Goal: Information Seeking & Learning: Learn about a topic

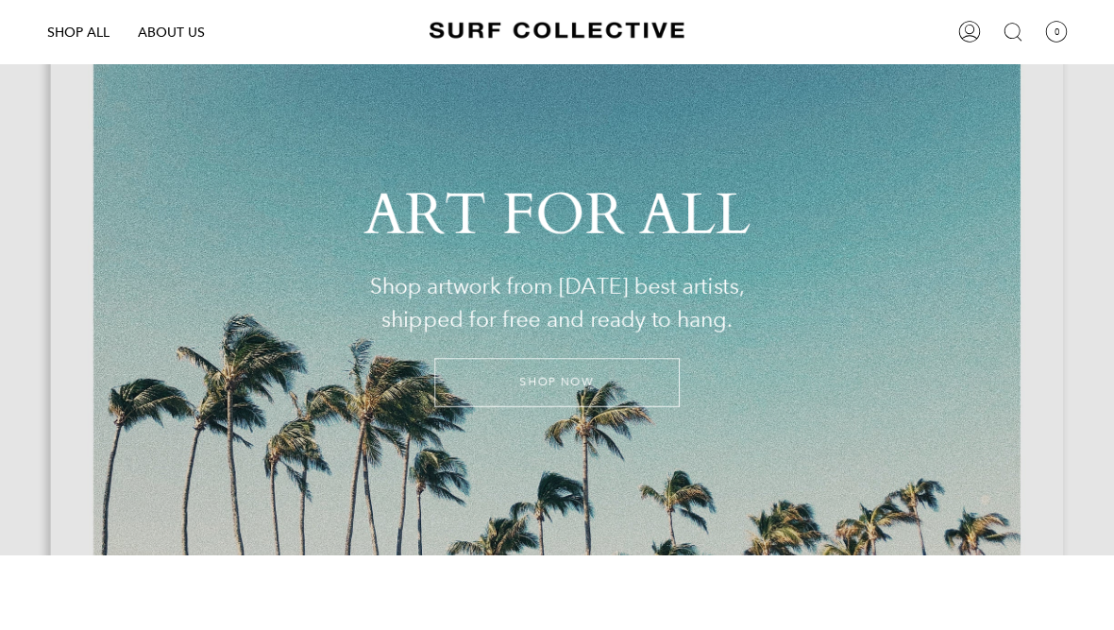
scroll to position [83, 0]
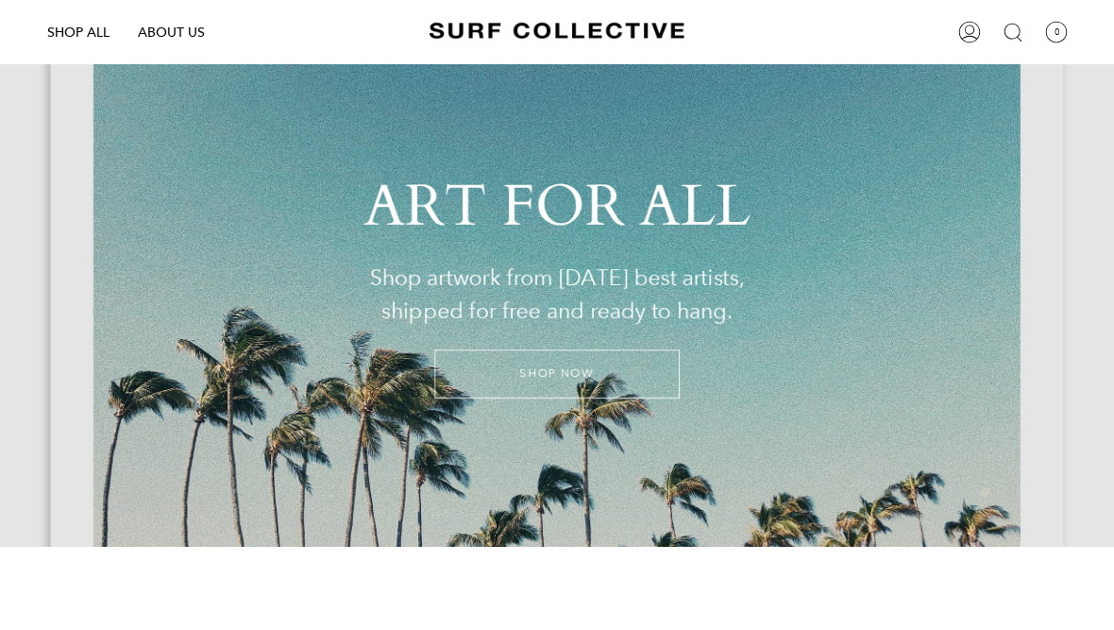
click at [479, 381] on link "SHOP NOW" at bounding box center [556, 373] width 245 height 49
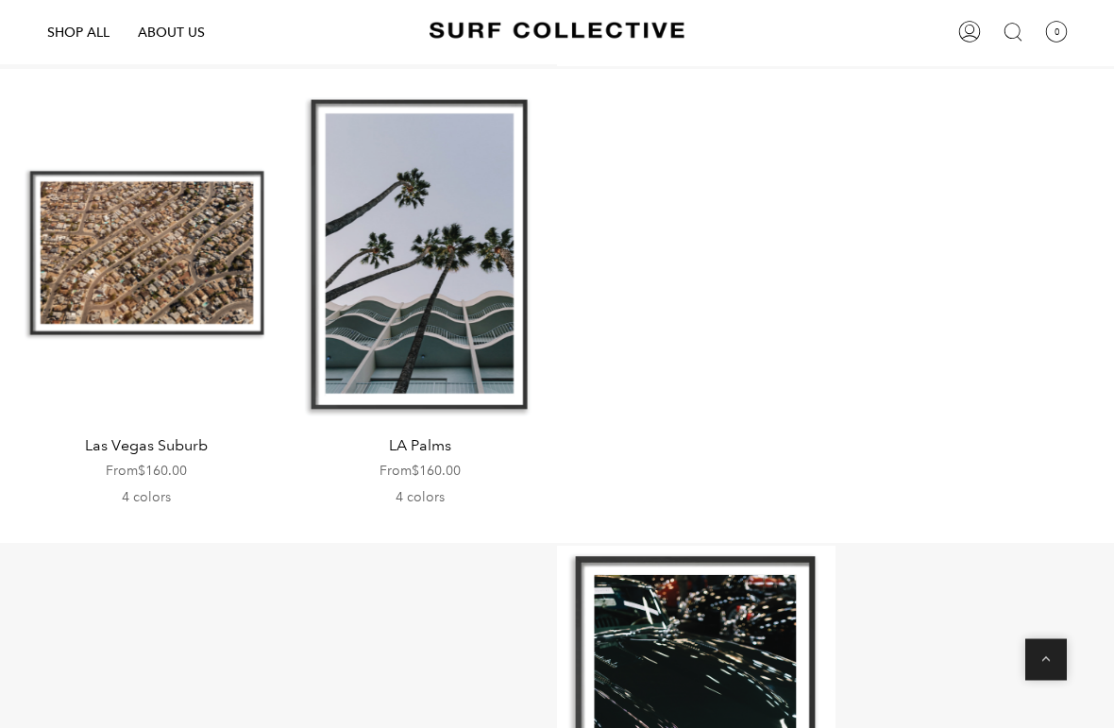
scroll to position [1549, 0]
click at [138, 461] on span "From $160.00" at bounding box center [146, 469] width 81 height 17
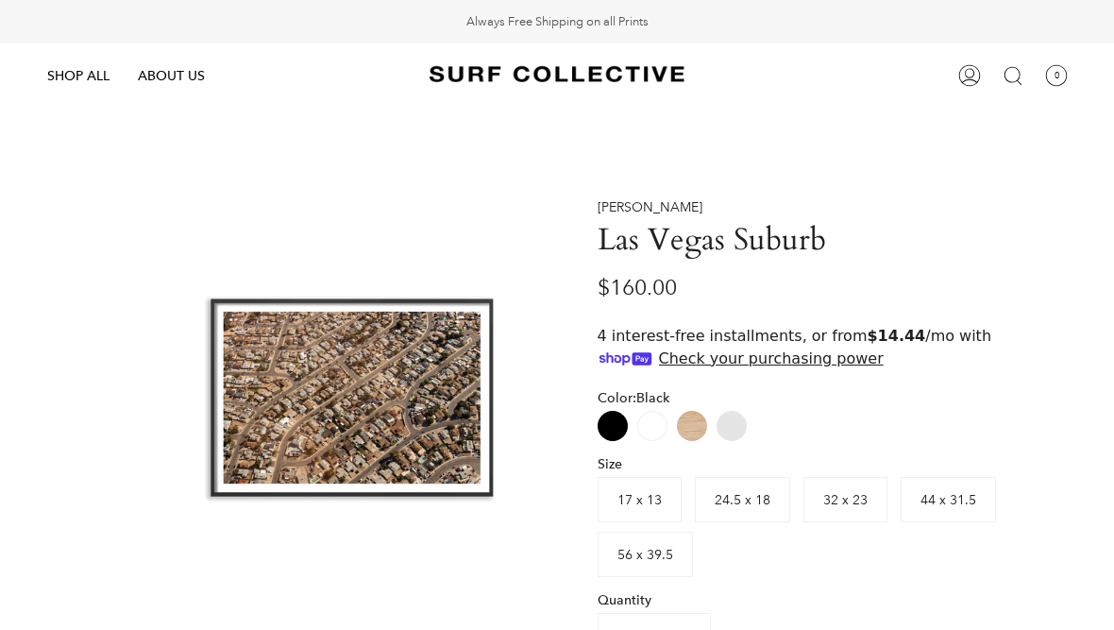
click at [173, 88] on link "ABOUT US" at bounding box center [171, 74] width 95 height 63
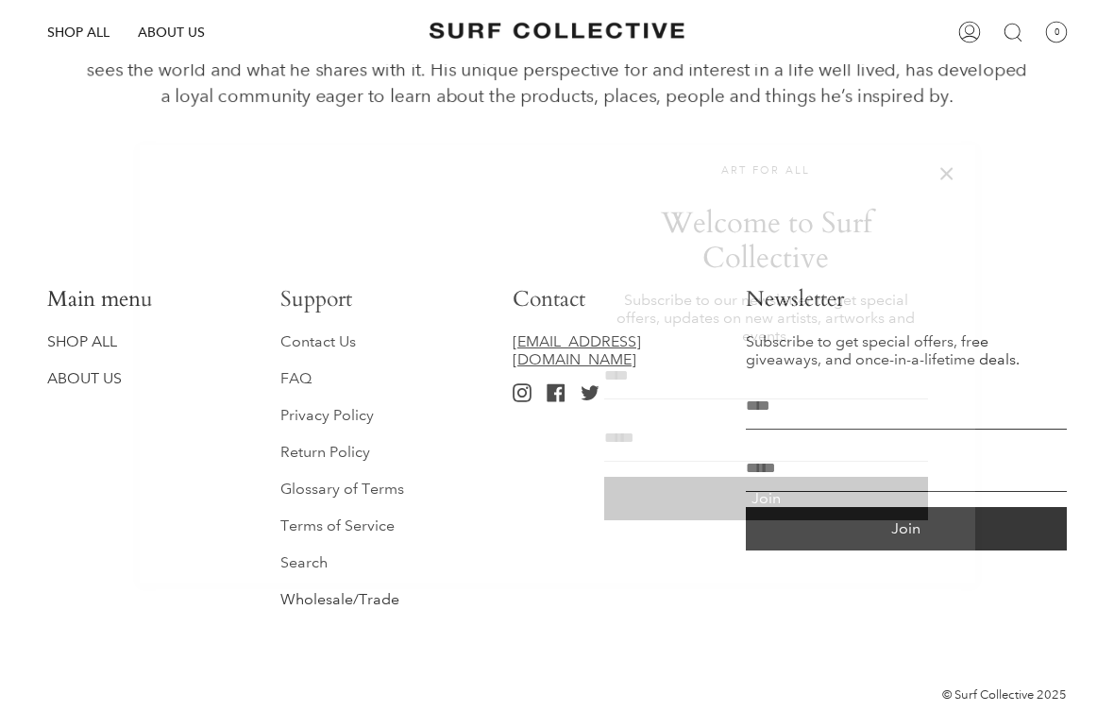
scroll to position [614, 0]
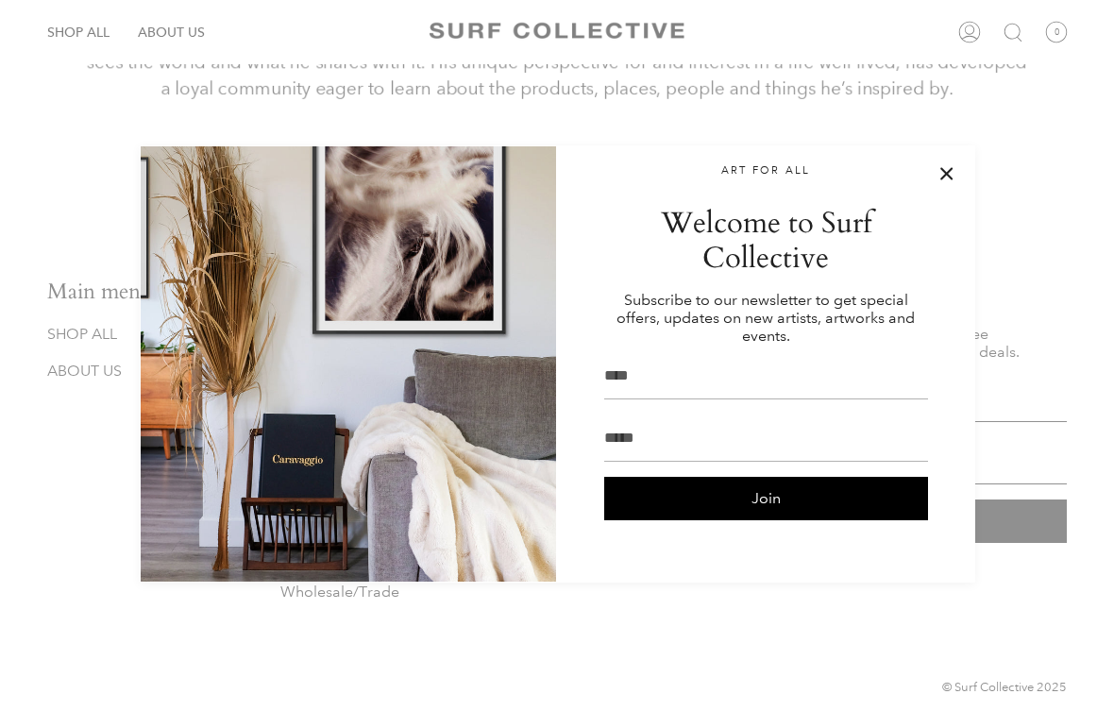
click at [69, 269] on div at bounding box center [557, 364] width 1114 height 728
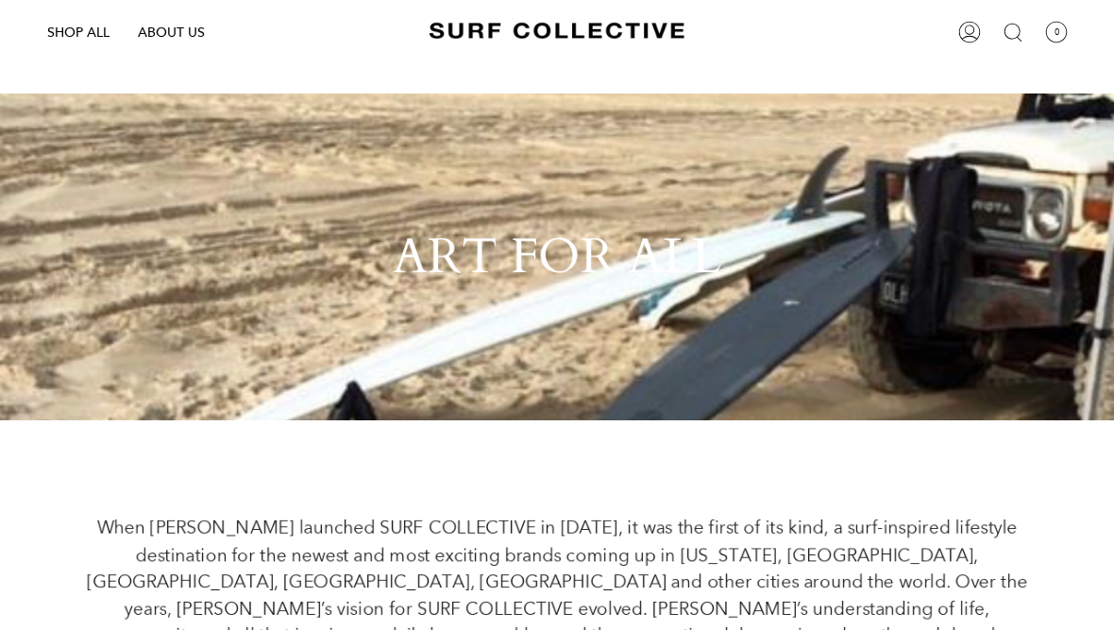
scroll to position [0, 0]
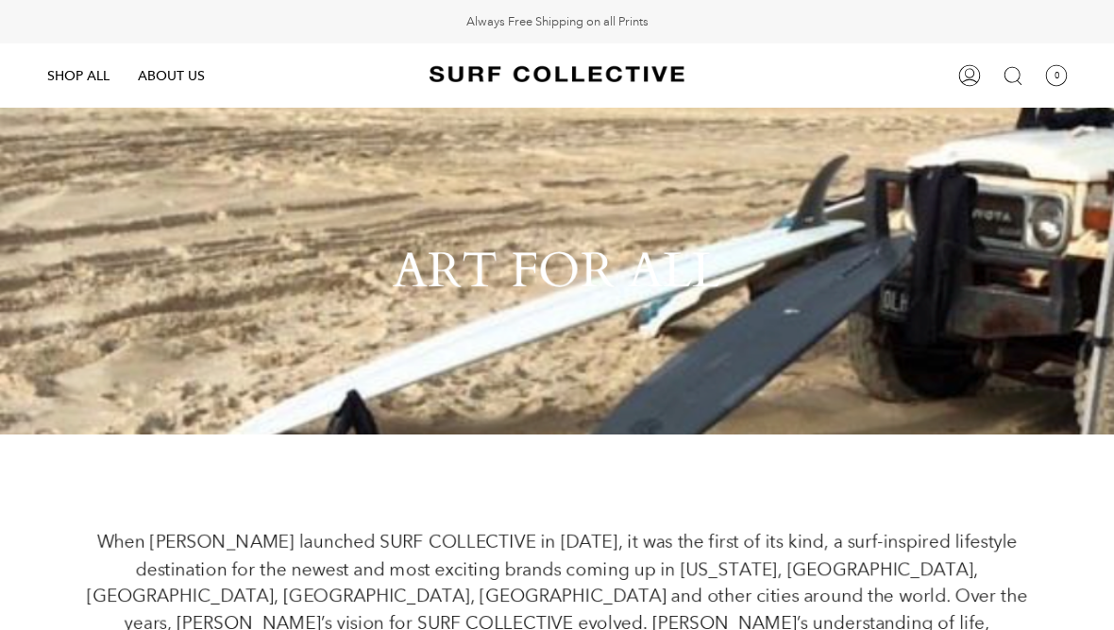
click at [168, 79] on span "ABOUT US" at bounding box center [171, 75] width 67 height 17
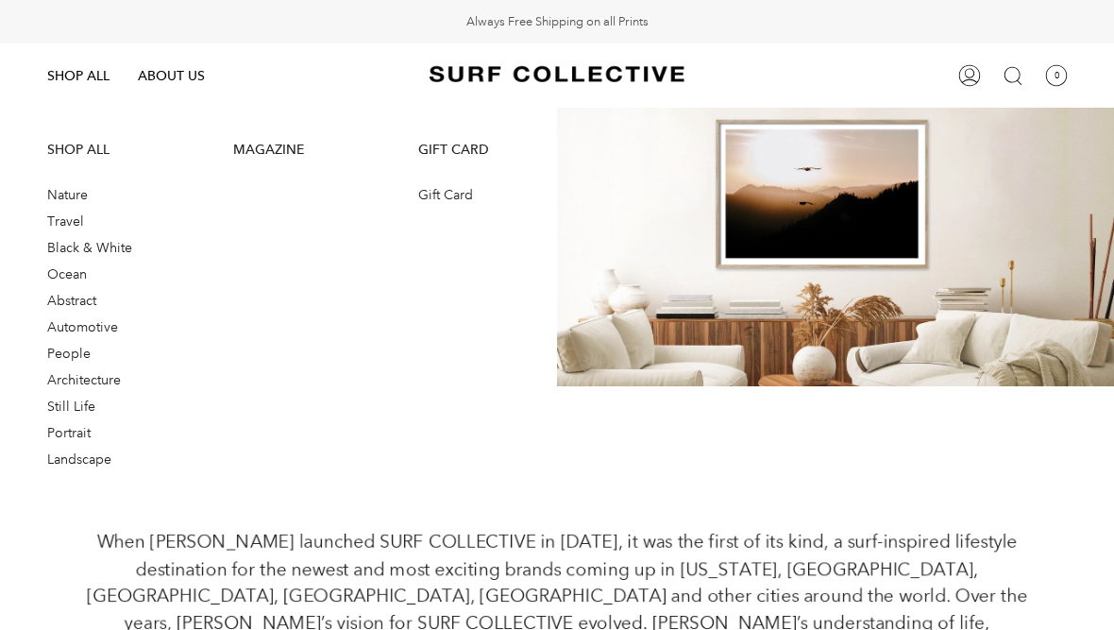
click at [70, 198] on span "Nature" at bounding box center [67, 194] width 41 height 17
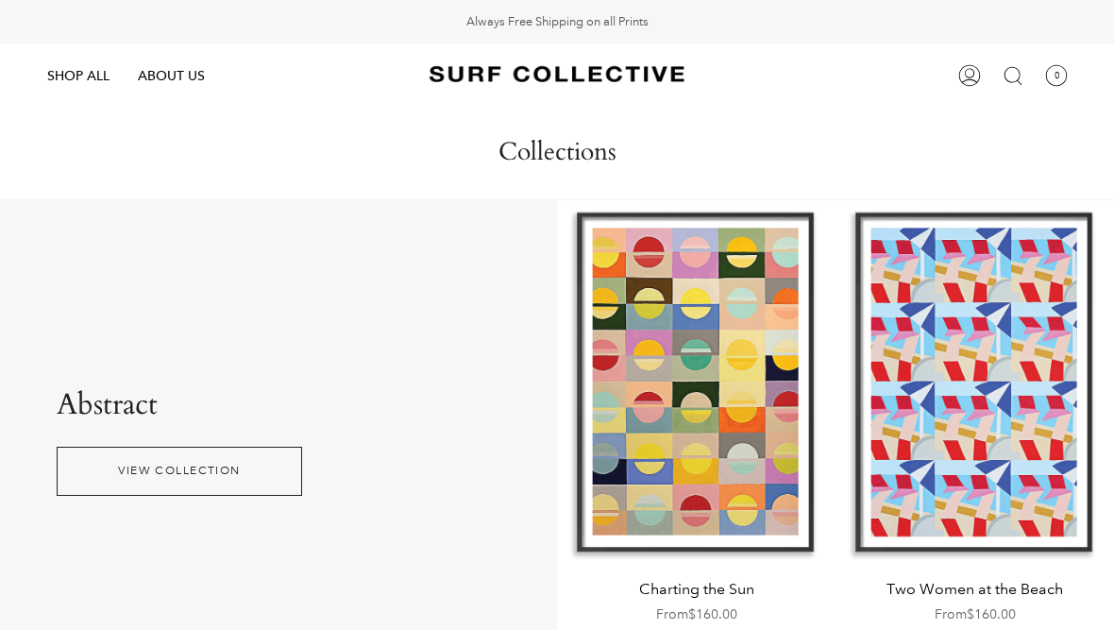
click at [662, 428] on div "Charting the Sun" at bounding box center [696, 381] width 278 height 362
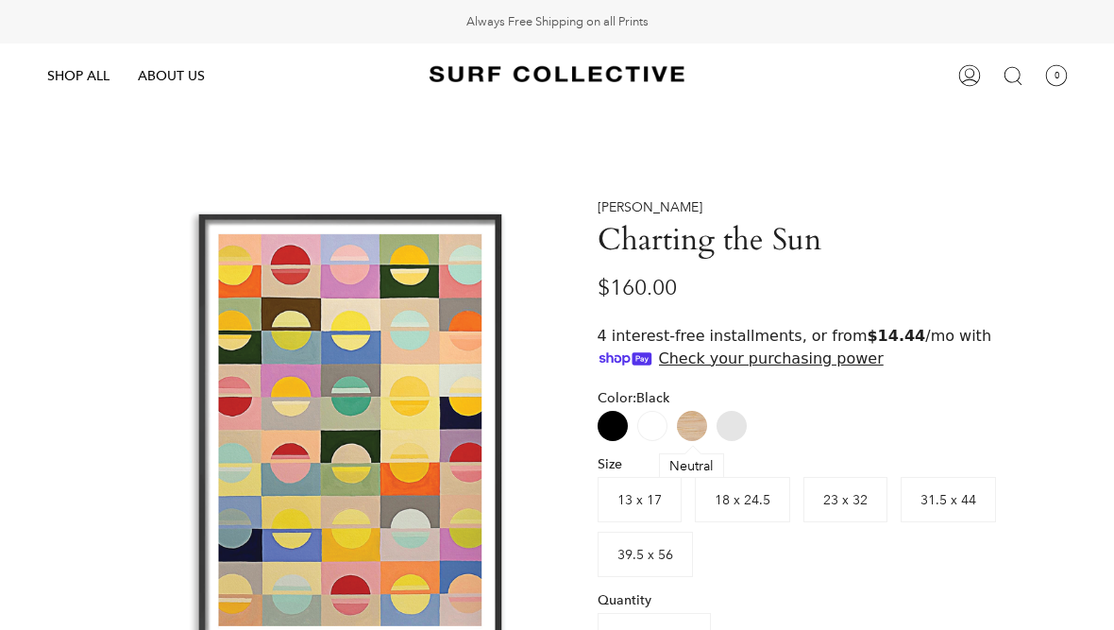
click at [691, 437] on label "Neutral" at bounding box center [692, 426] width 30 height 30
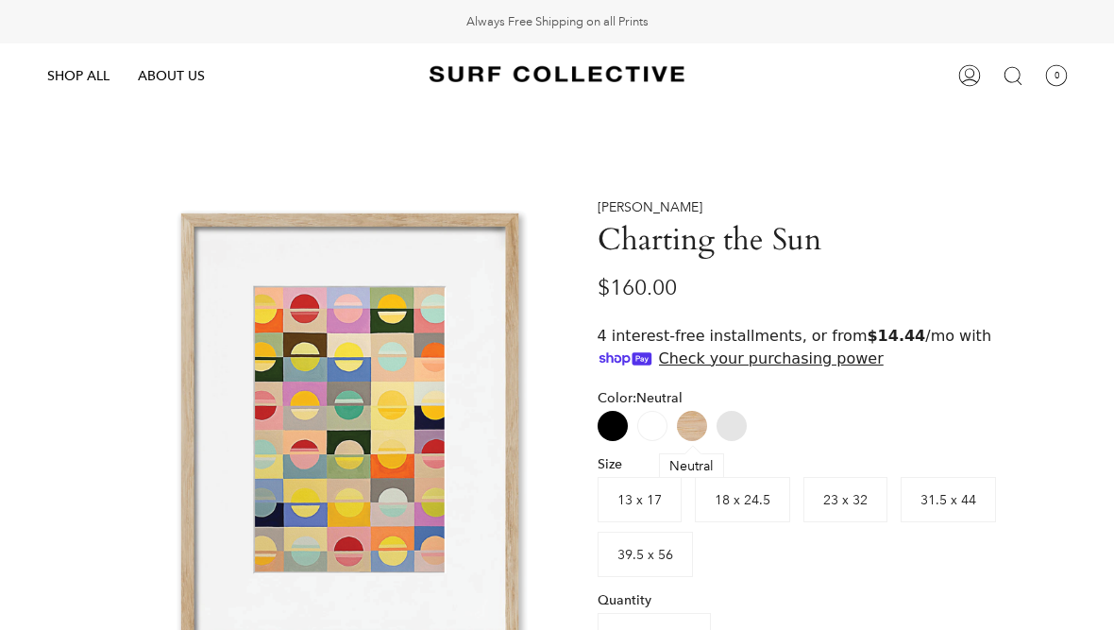
click at [739, 437] on label "Print Only" at bounding box center [731, 426] width 30 height 30
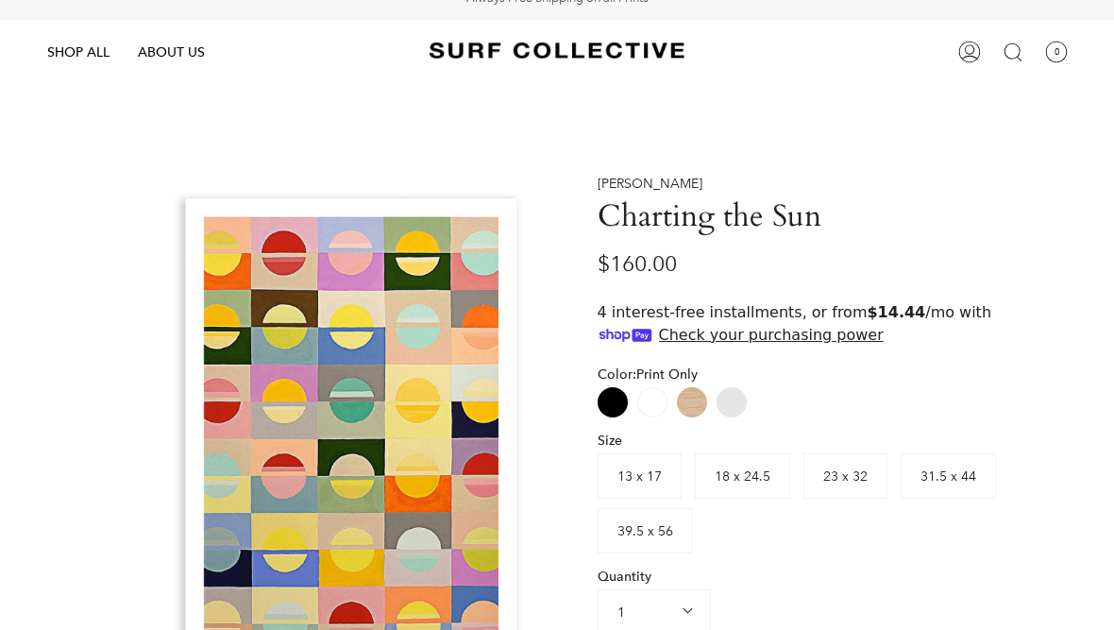
scroll to position [24, 0]
click at [615, 188] on link "Giulia Peyrone" at bounding box center [649, 183] width 105 height 17
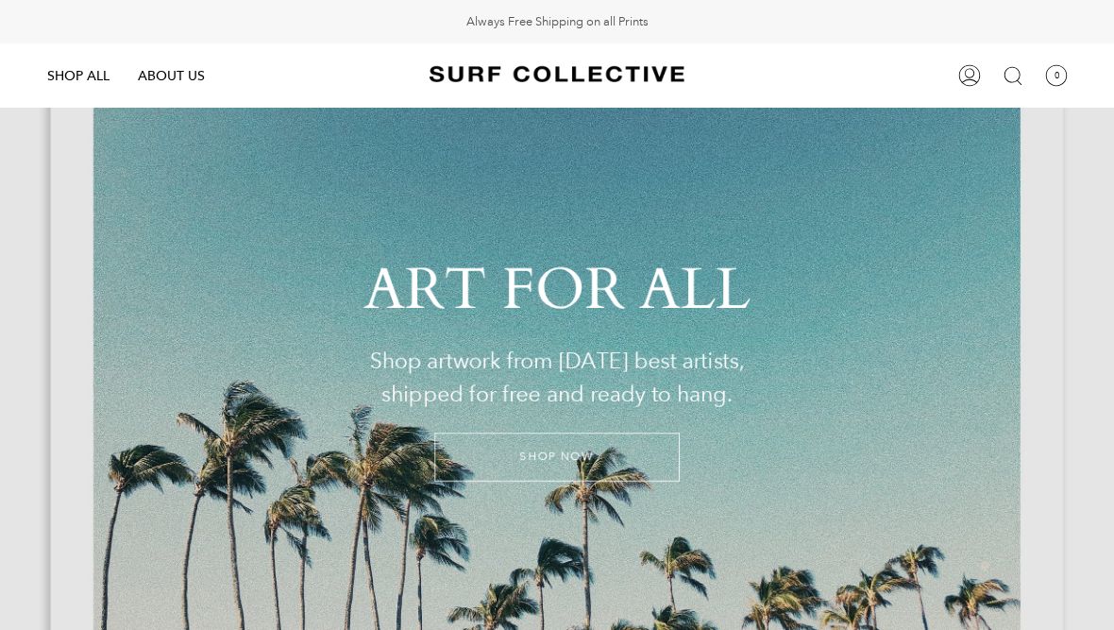
click at [208, 479] on div "ART FOR ALL Shop artwork from [DATE] best artists, shipped for free and ready t…" at bounding box center [557, 369] width 1114 height 522
